Goal: Book appointment/travel/reservation

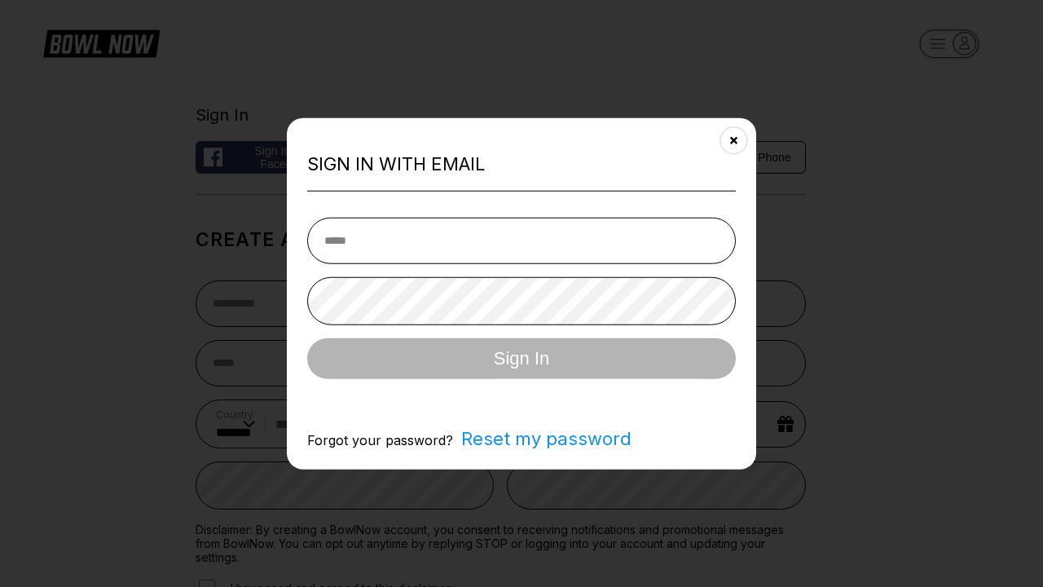
select select "**"
type input "**********"
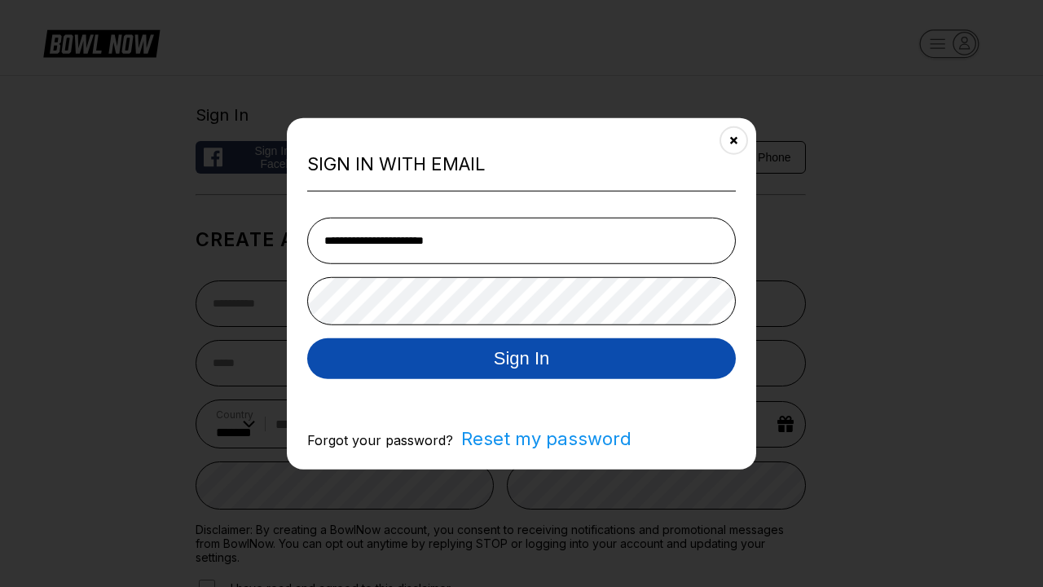
click at [522, 359] on button "Sign In" at bounding box center [521, 357] width 429 height 41
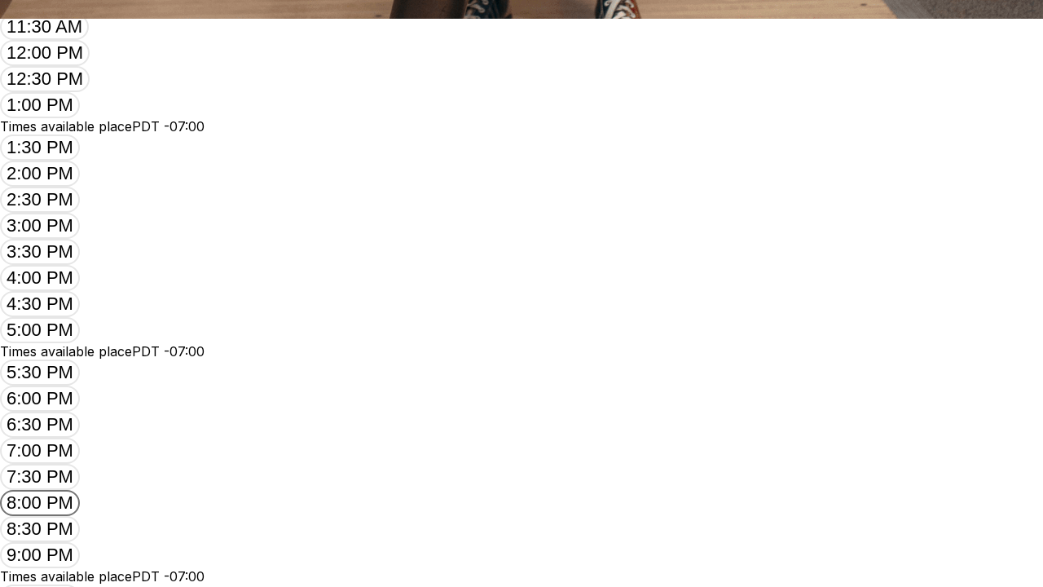
scroll to position [0, 990]
